Goal: Information Seeking & Learning: Learn about a topic

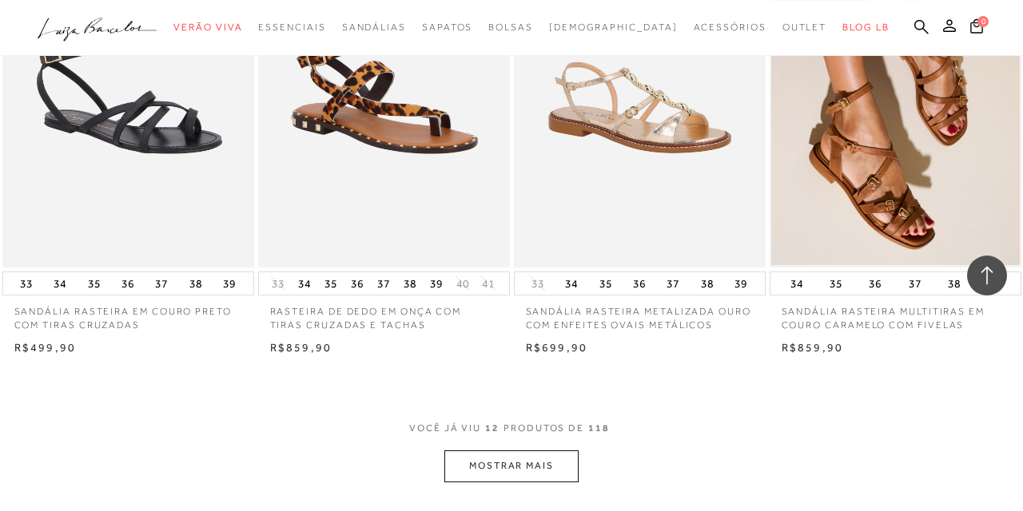
scroll to position [1255, 0]
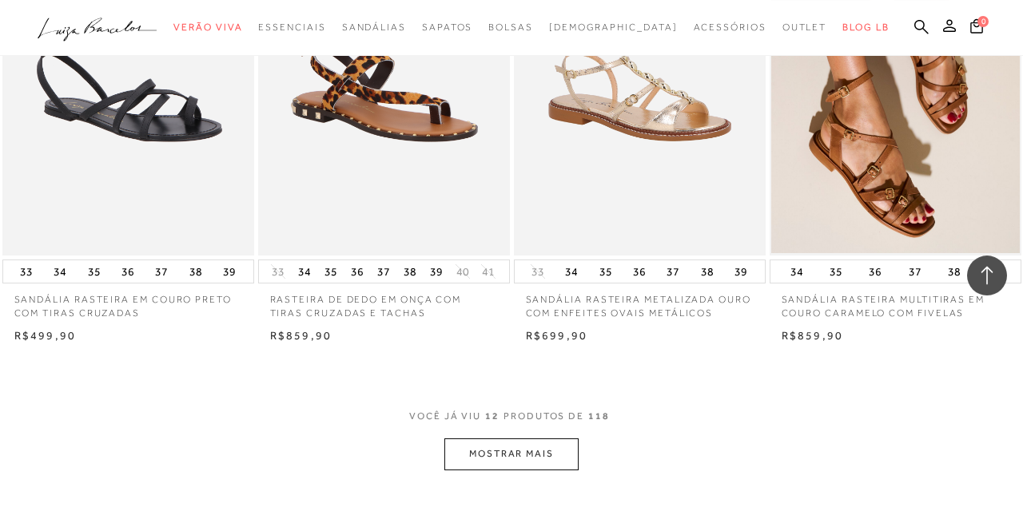
click at [534, 462] on button "MOSTRAR MAIS" at bounding box center [511, 454] width 134 height 31
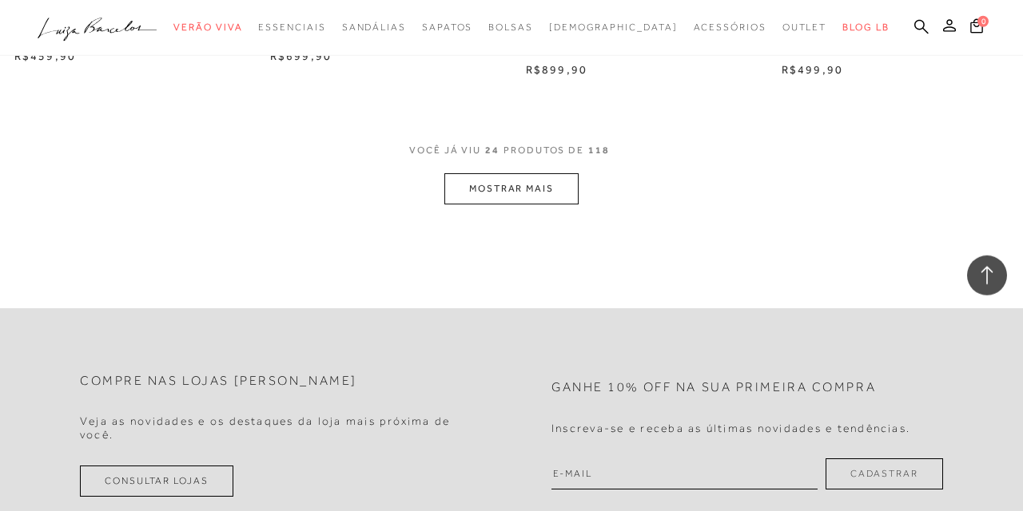
scroll to position [3002, 0]
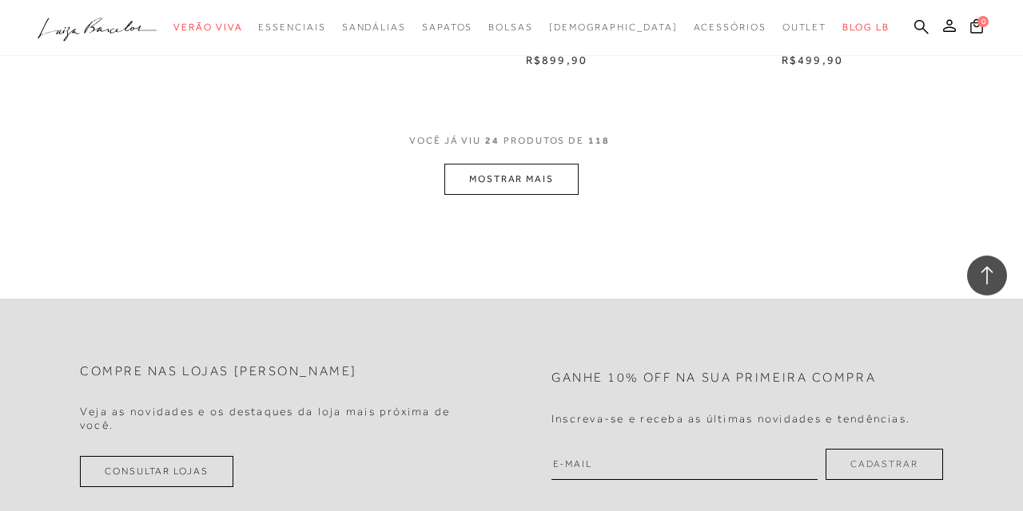
click at [533, 189] on button "MOSTRAR MAIS" at bounding box center [511, 179] width 134 height 31
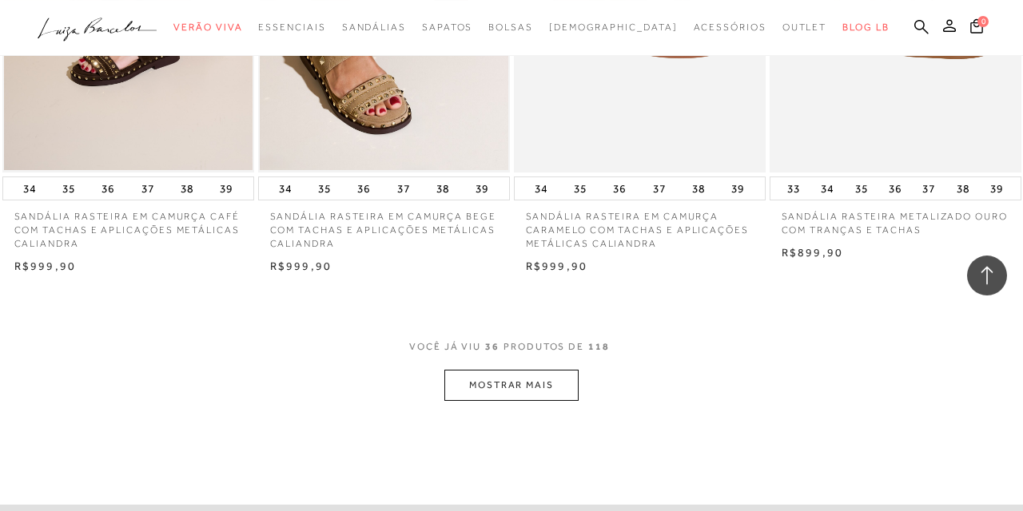
scroll to position [4303, 0]
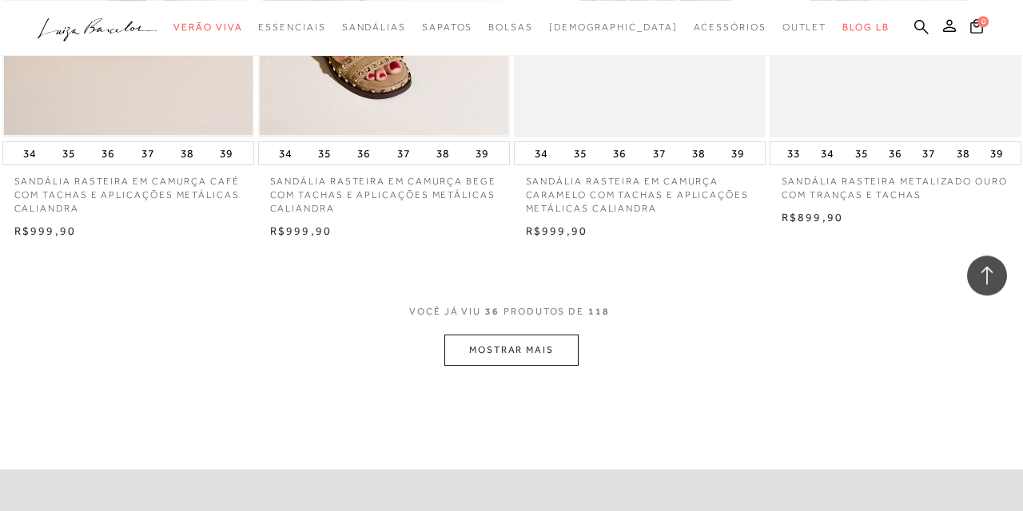
click at [529, 357] on button "MOSTRAR MAIS" at bounding box center [511, 350] width 134 height 31
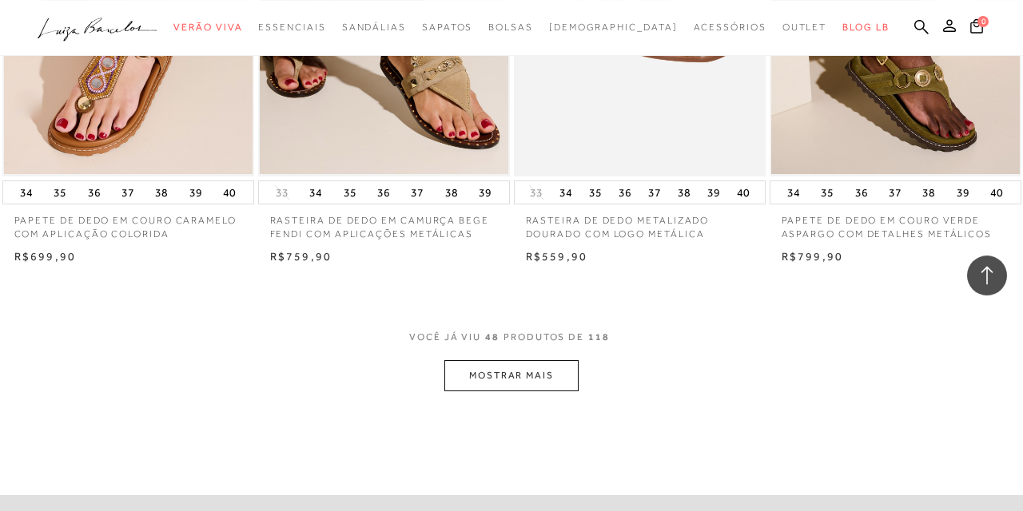
scroll to position [5851, 0]
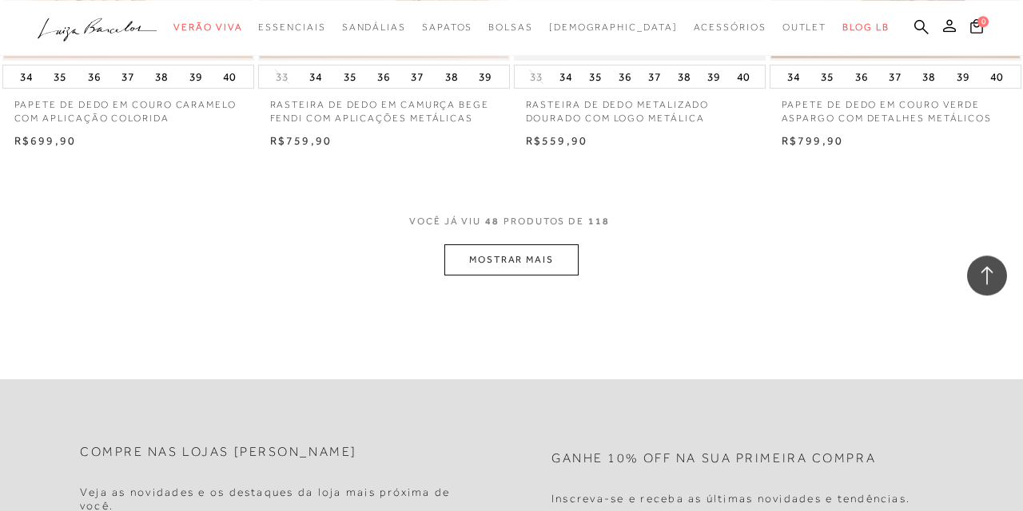
click at [531, 263] on button "MOSTRAR MAIS" at bounding box center [511, 260] width 134 height 31
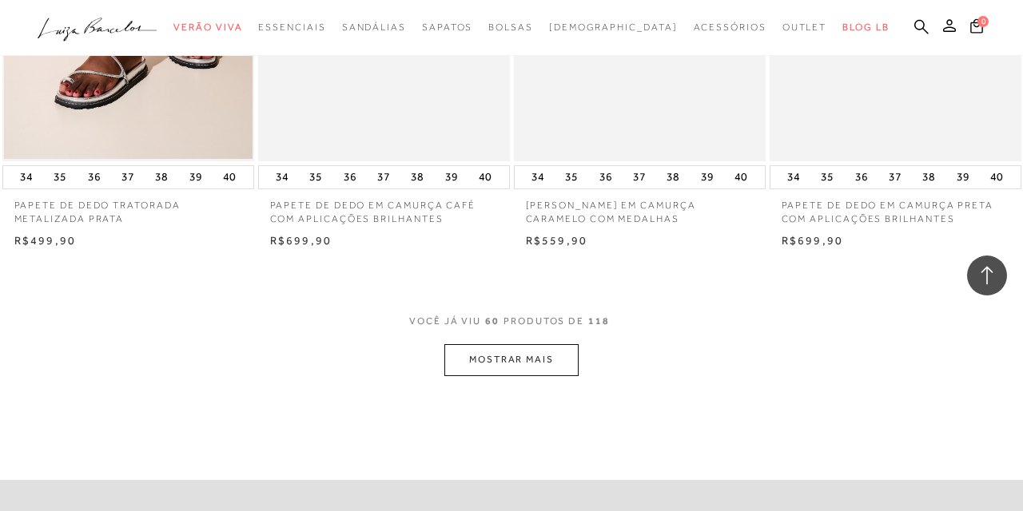
scroll to position [7215, 0]
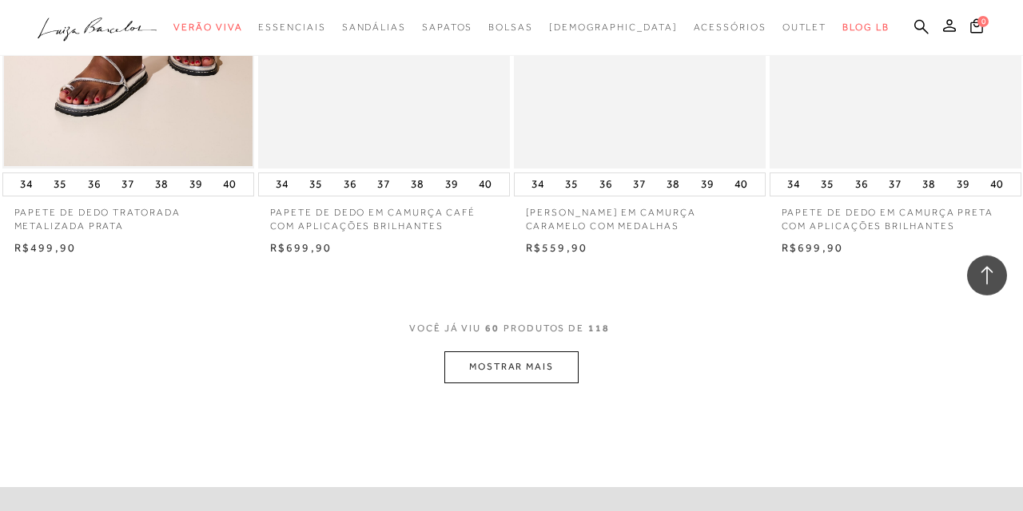
click at [514, 371] on button "MOSTRAR MAIS" at bounding box center [511, 367] width 134 height 31
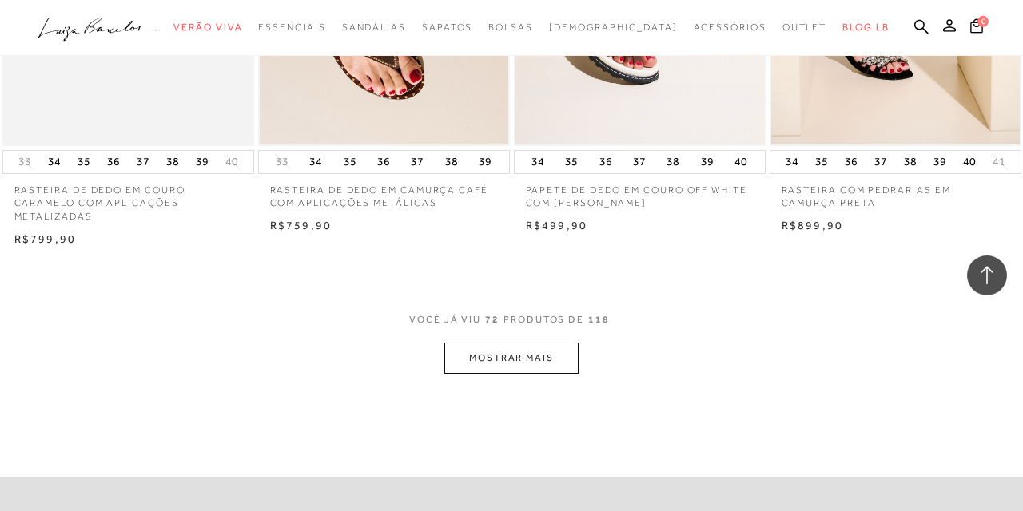
scroll to position [8752, 0]
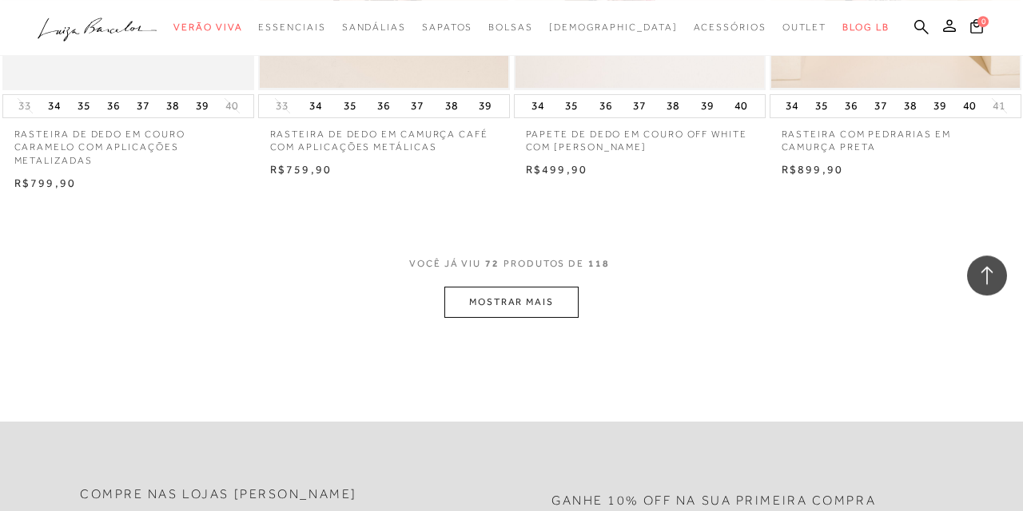
click at [515, 312] on button "MOSTRAR MAIS" at bounding box center [511, 302] width 134 height 31
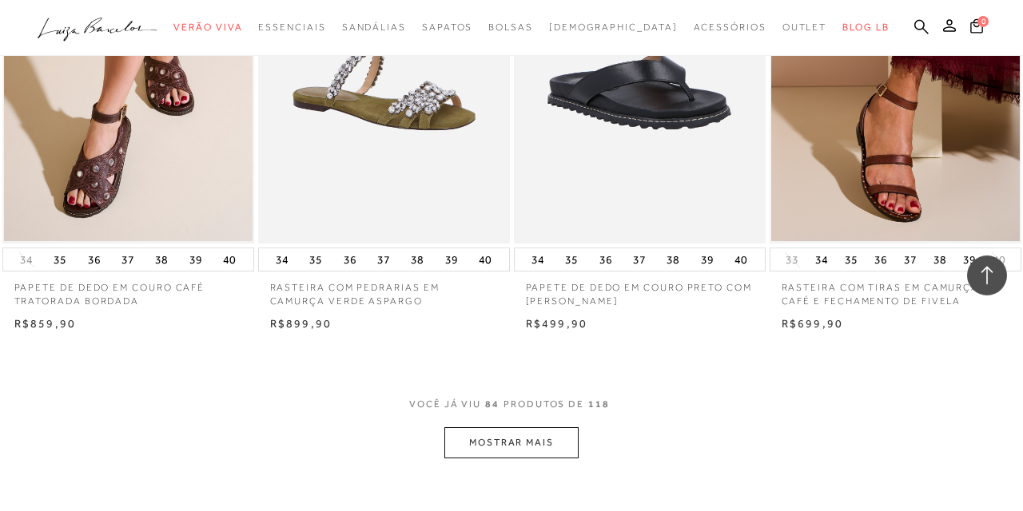
scroll to position [10075, 0]
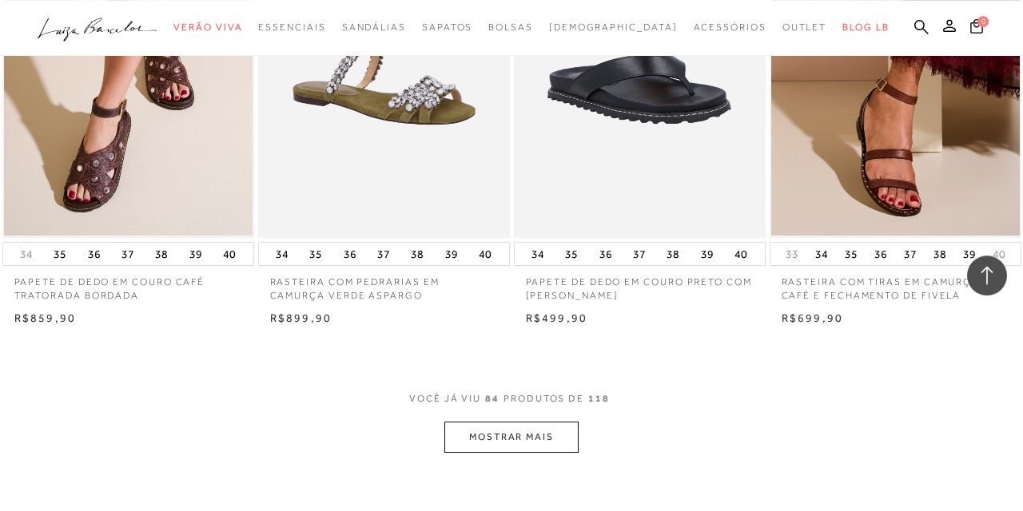
click at [520, 438] on button "MOSTRAR MAIS" at bounding box center [511, 437] width 134 height 31
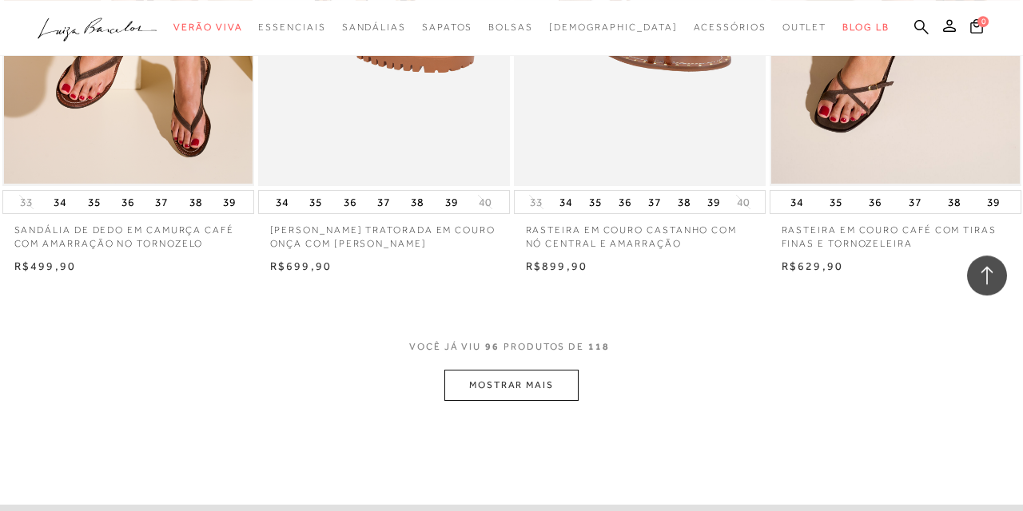
scroll to position [11628, 0]
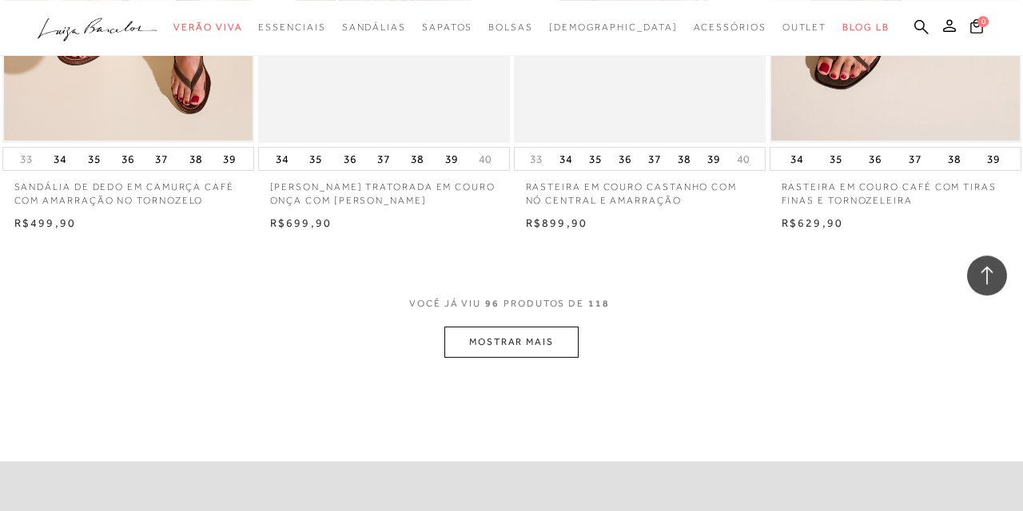
click at [506, 344] on button "MOSTRAR MAIS" at bounding box center [511, 342] width 134 height 31
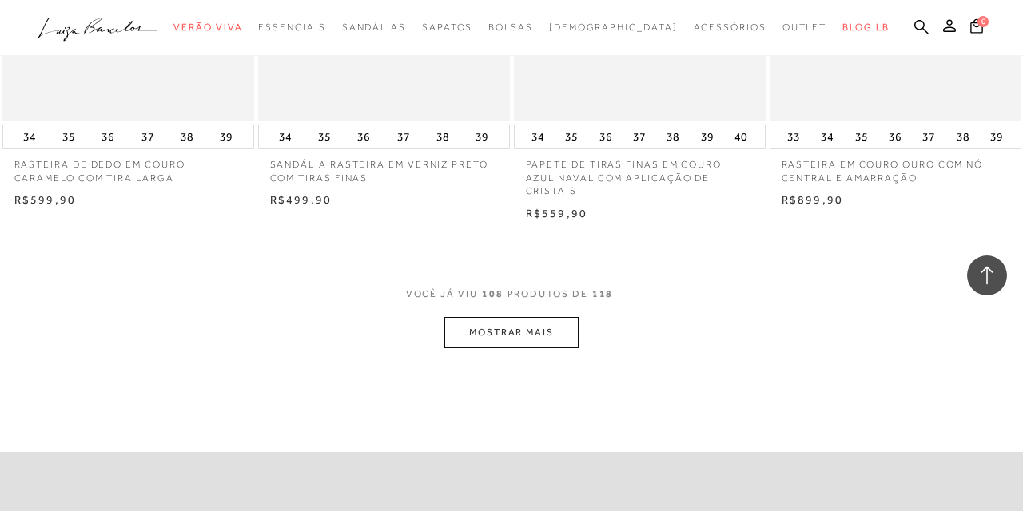
scroll to position [13153, 0]
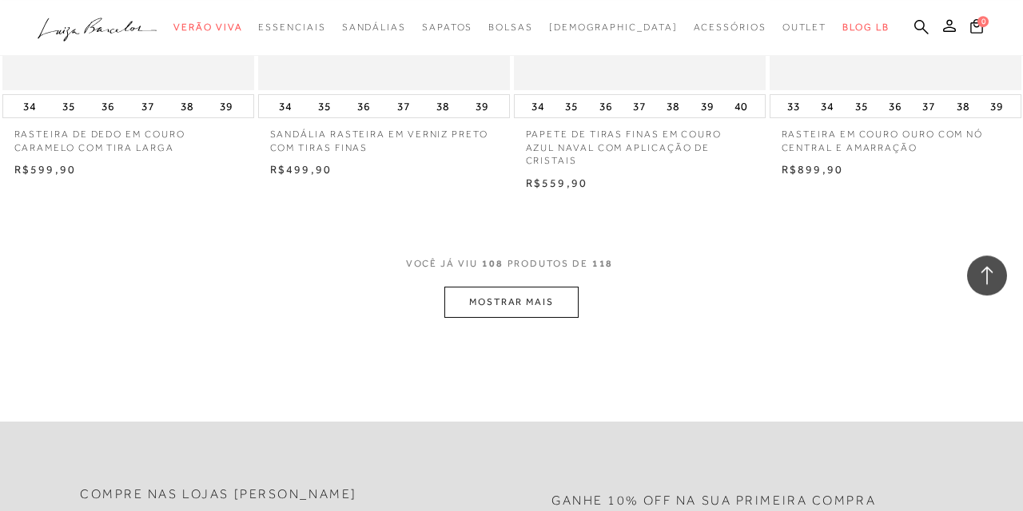
click at [524, 306] on button "MOSTRAR MAIS" at bounding box center [511, 302] width 134 height 31
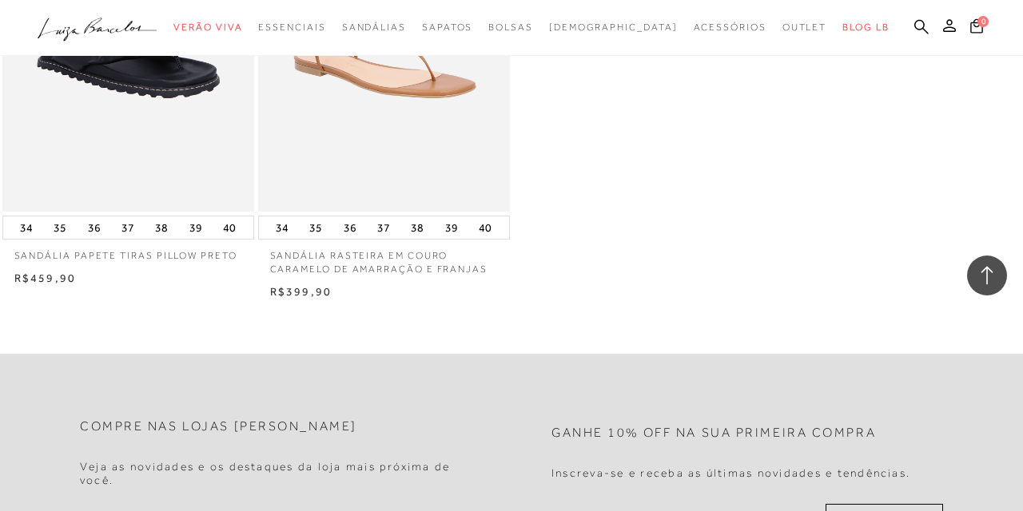
scroll to position [14505, 0]
